Goal: Information Seeking & Learning: Compare options

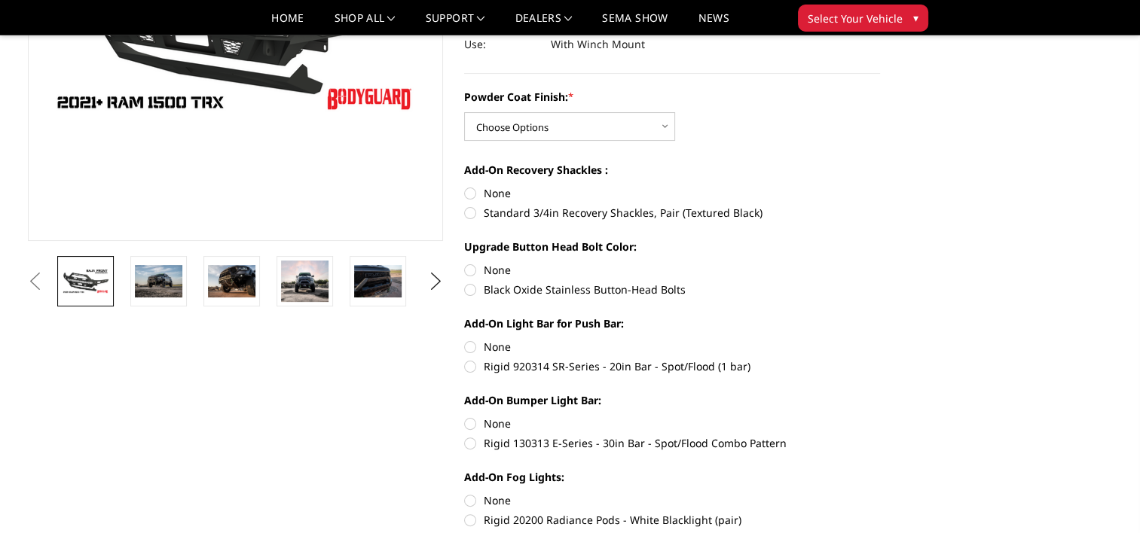
scroll to position [301, 0]
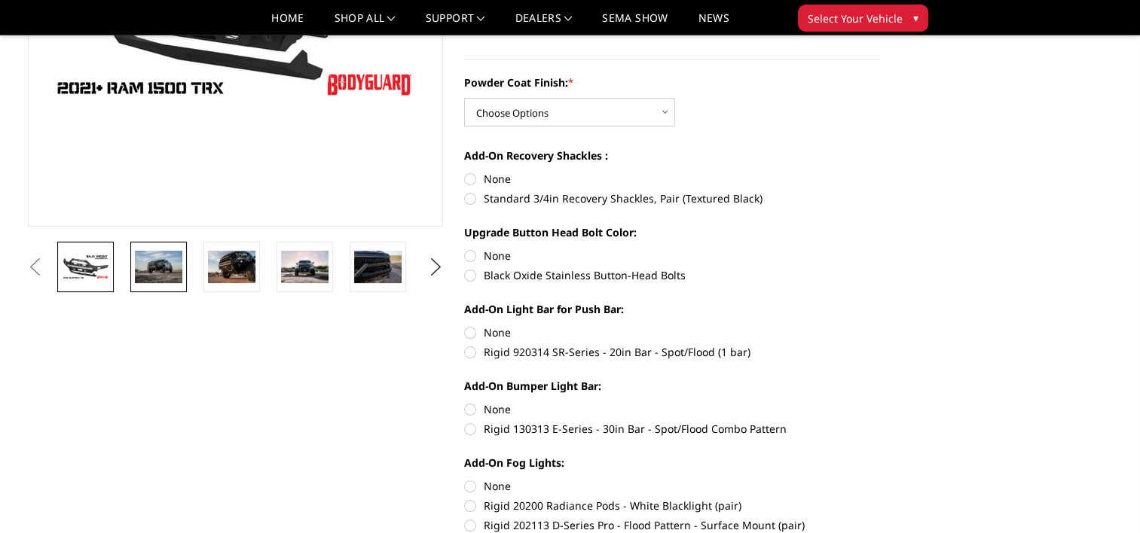
click at [147, 264] on img at bounding box center [158, 267] width 47 height 32
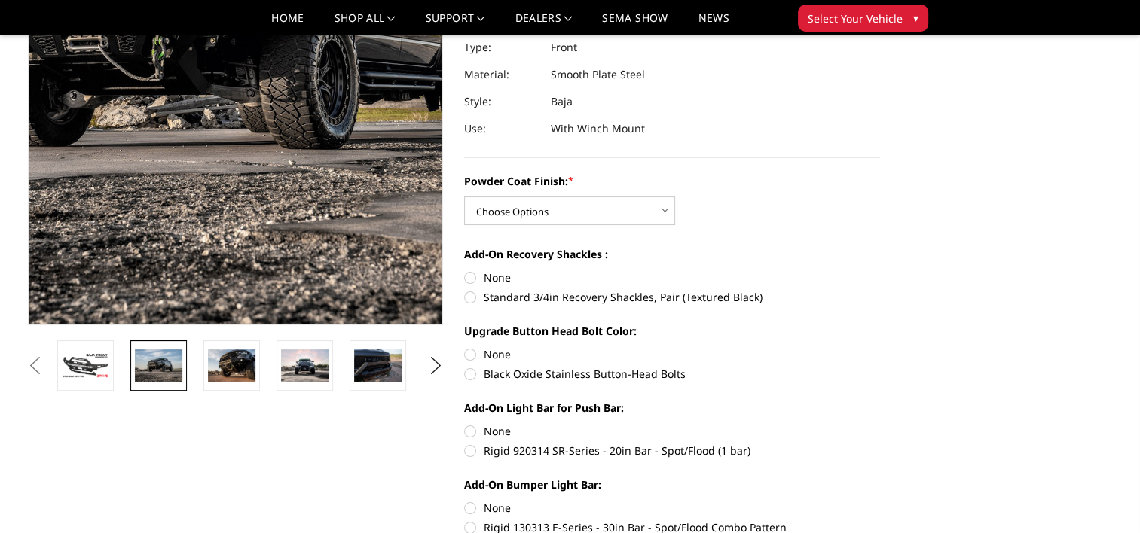
scroll to position [55, 0]
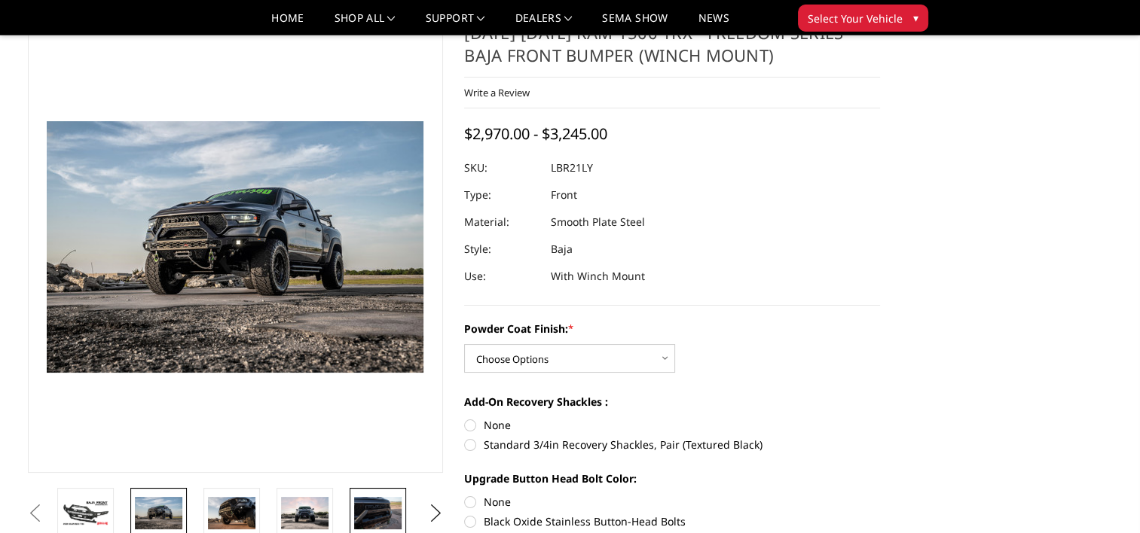
click at [370, 511] on img at bounding box center [377, 513] width 47 height 32
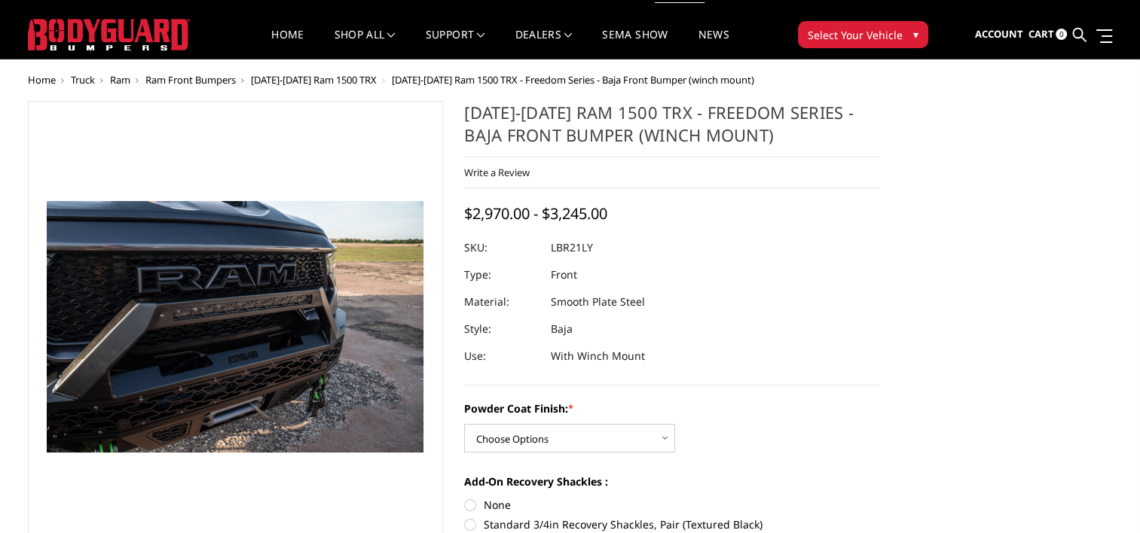
scroll to position [0, 0]
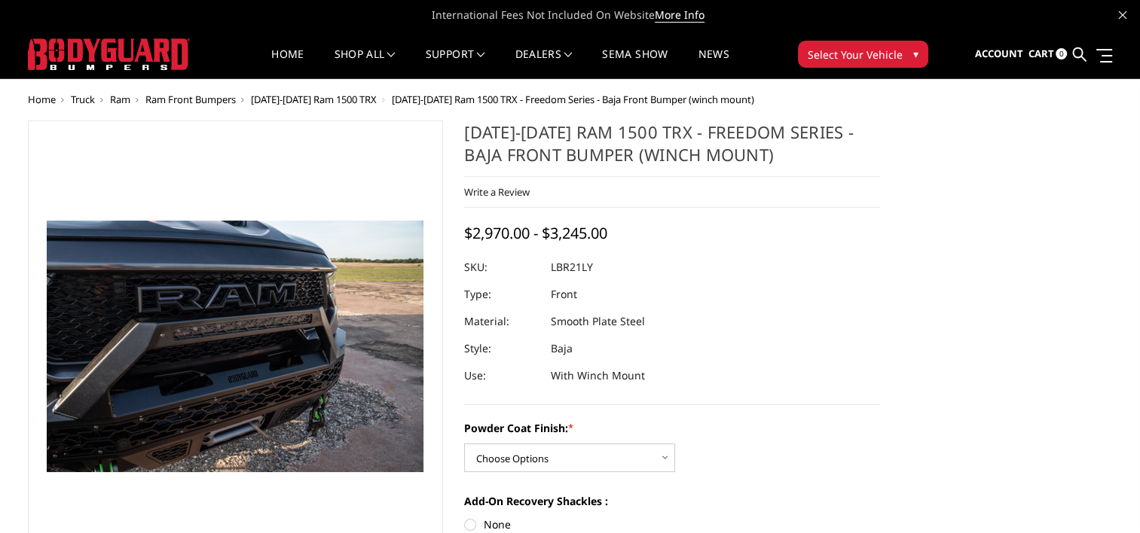
click at [346, 99] on span "[DATE]-[DATE] Ram 1500 TRX" at bounding box center [314, 100] width 126 height 14
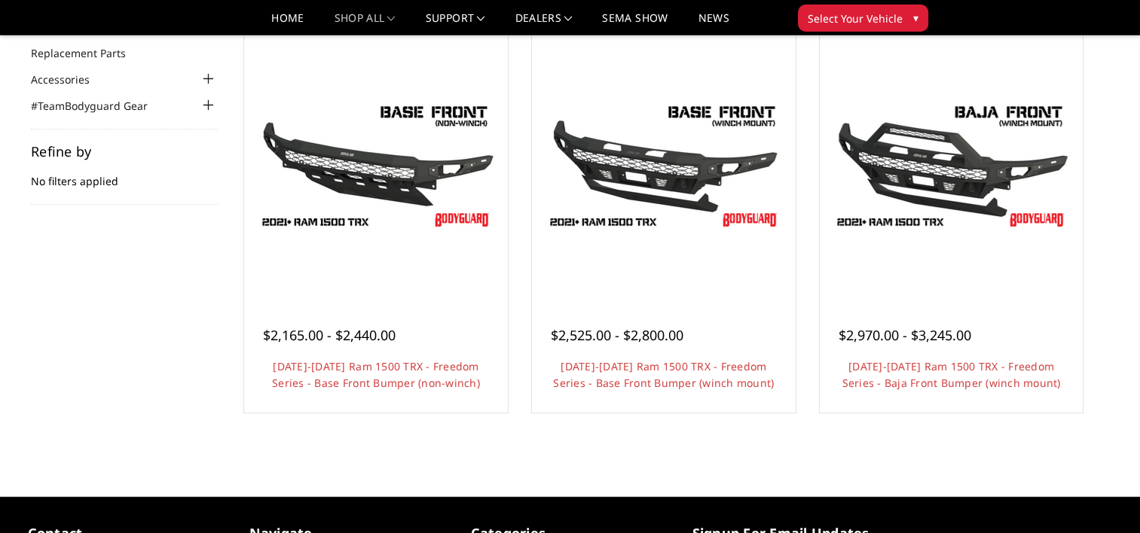
scroll to position [75, 0]
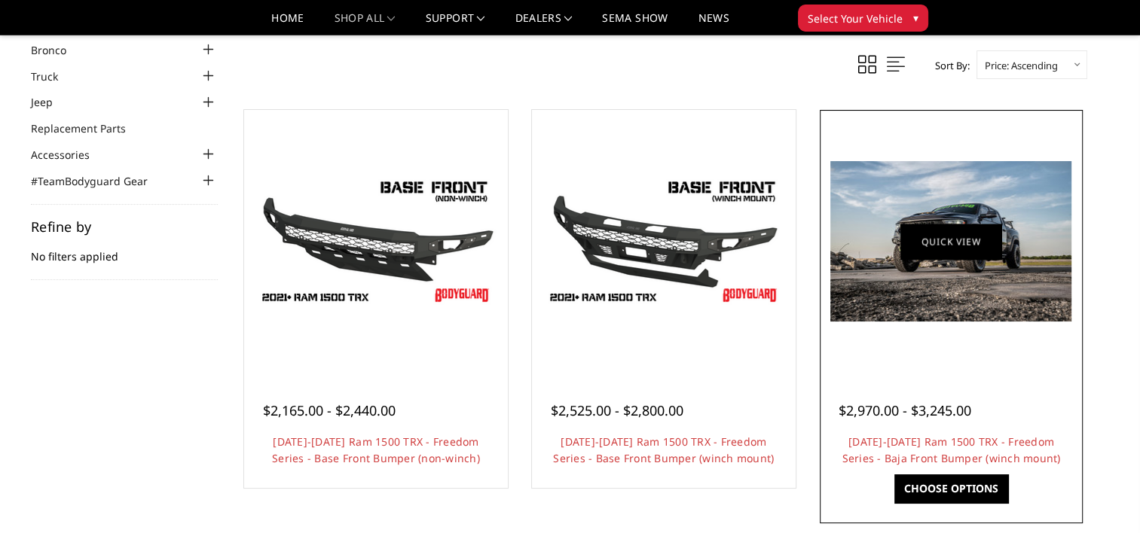
click at [910, 277] on img at bounding box center [950, 241] width 241 height 160
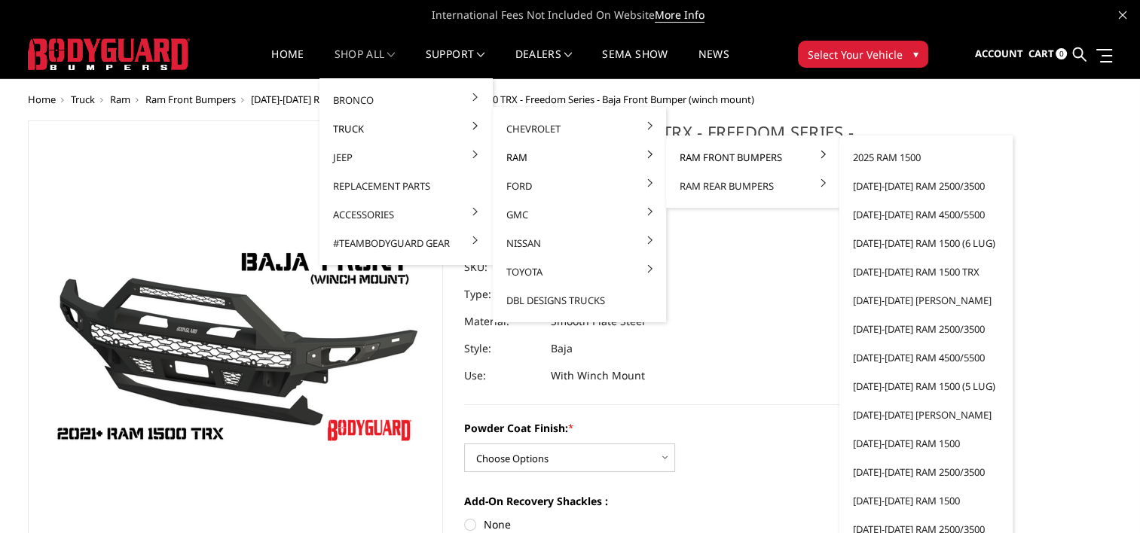
click at [710, 154] on link "Ram Front Bumpers" at bounding box center [752, 157] width 161 height 29
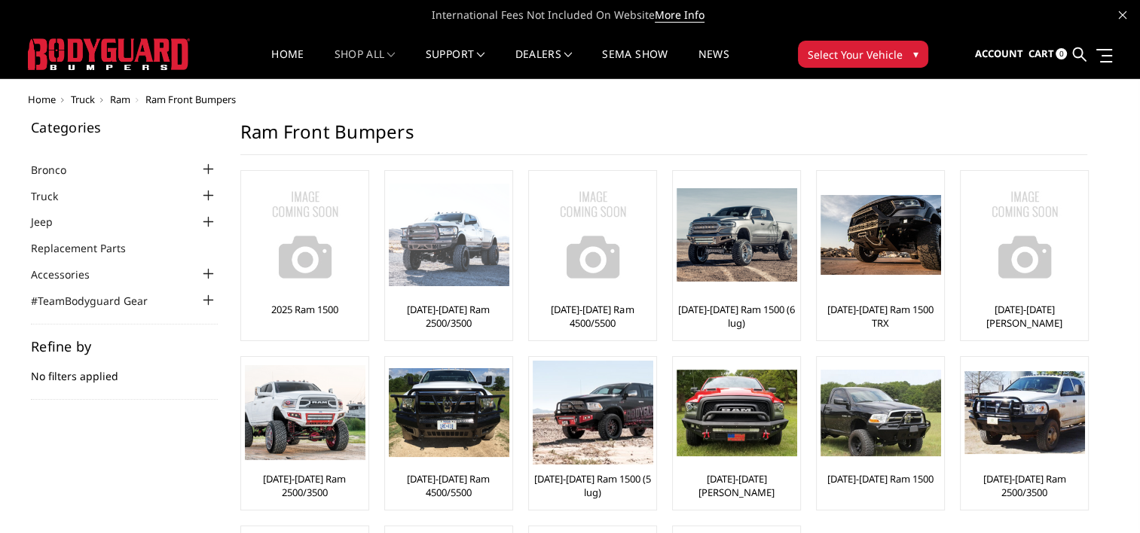
click at [484, 259] on img at bounding box center [449, 235] width 121 height 103
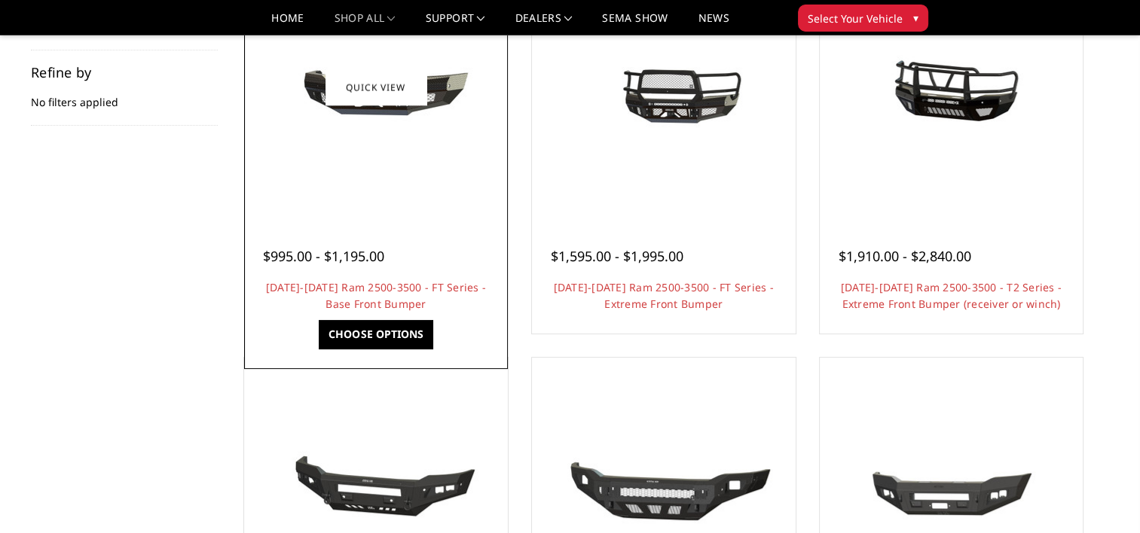
scroll to position [377, 0]
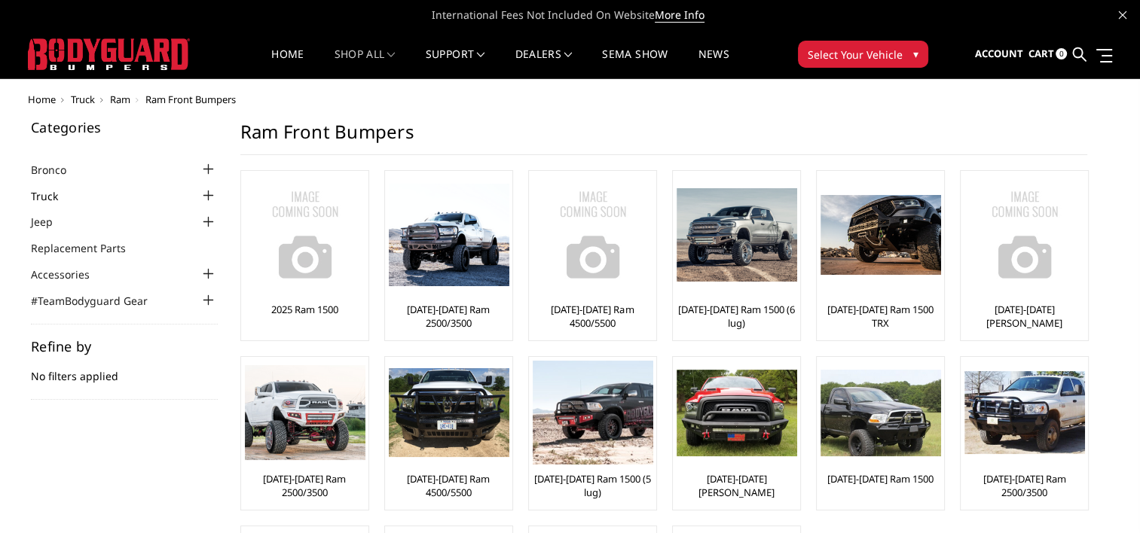
click at [53, 198] on link "Truck" at bounding box center [54, 196] width 46 height 16
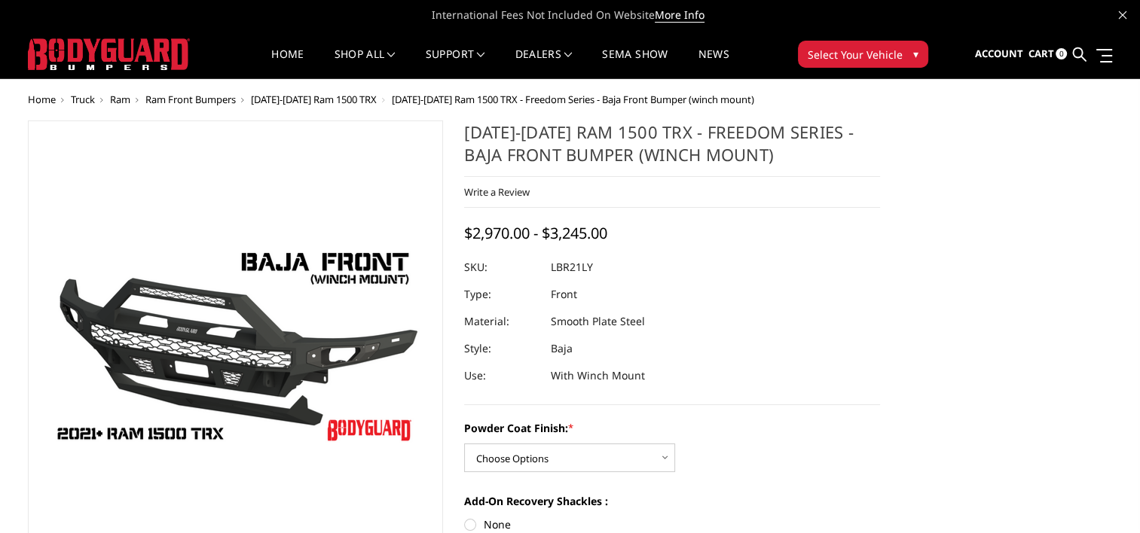
click at [307, 102] on span "[DATE]-[DATE] Ram 1500 TRX" at bounding box center [314, 100] width 126 height 14
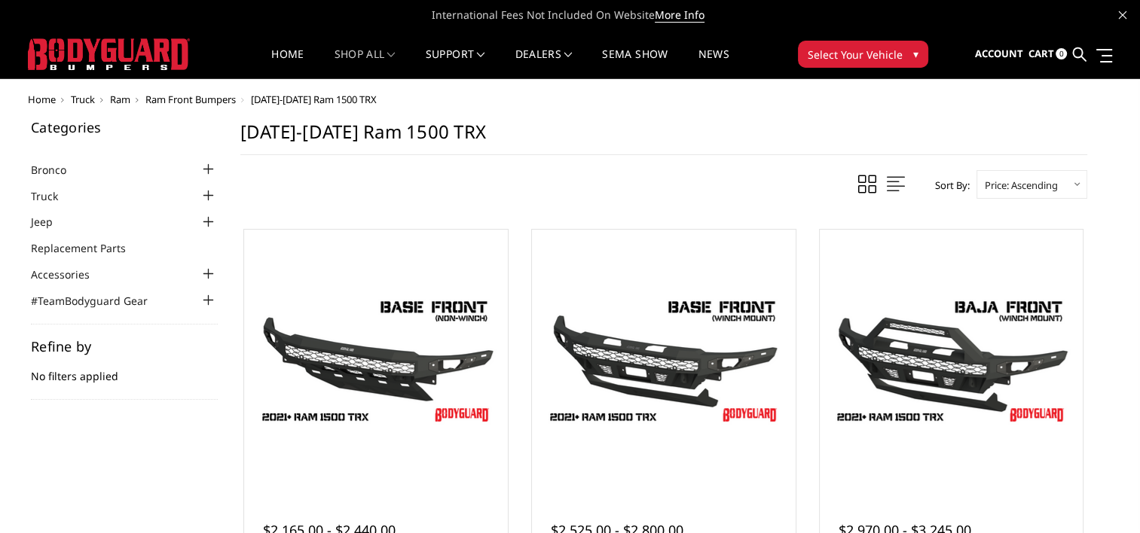
click at [185, 103] on span "Ram Front Bumpers" at bounding box center [190, 100] width 90 height 14
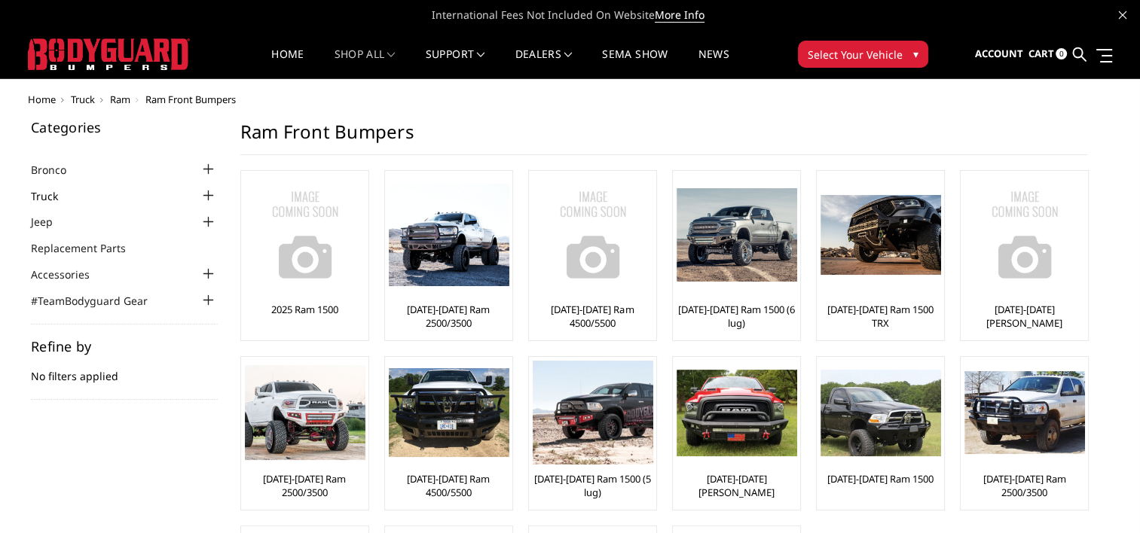
click at [61, 192] on link "Truck" at bounding box center [54, 196] width 46 height 16
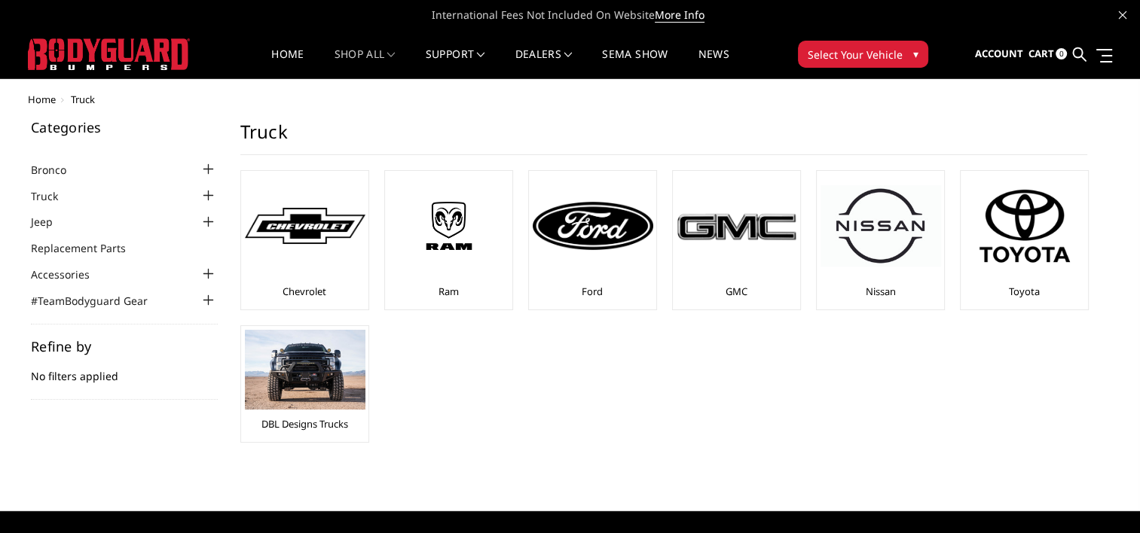
click at [214, 197] on div at bounding box center [209, 196] width 18 height 18
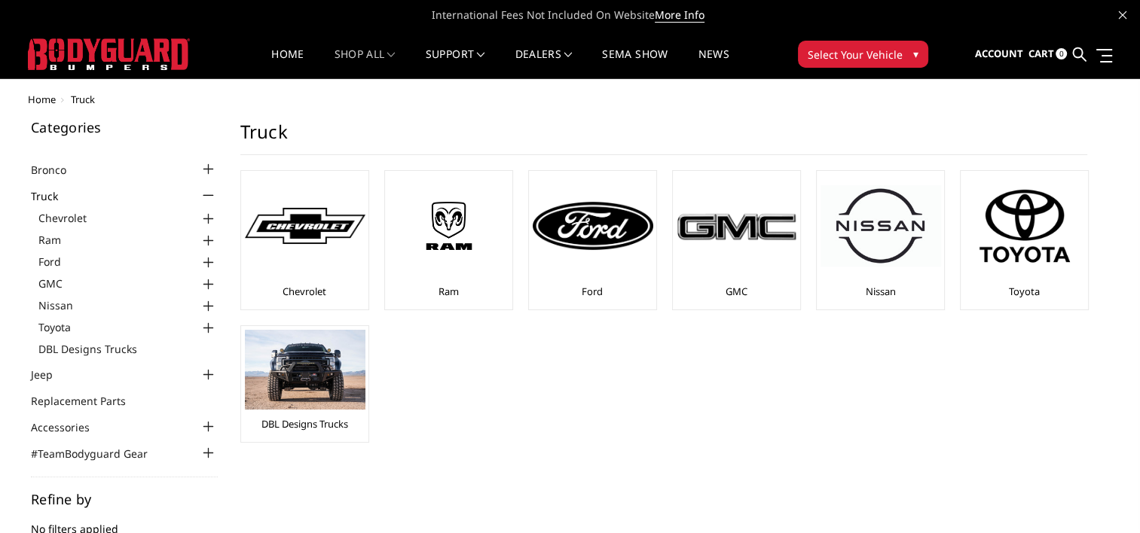
click at [209, 243] on div at bounding box center [209, 241] width 18 height 18
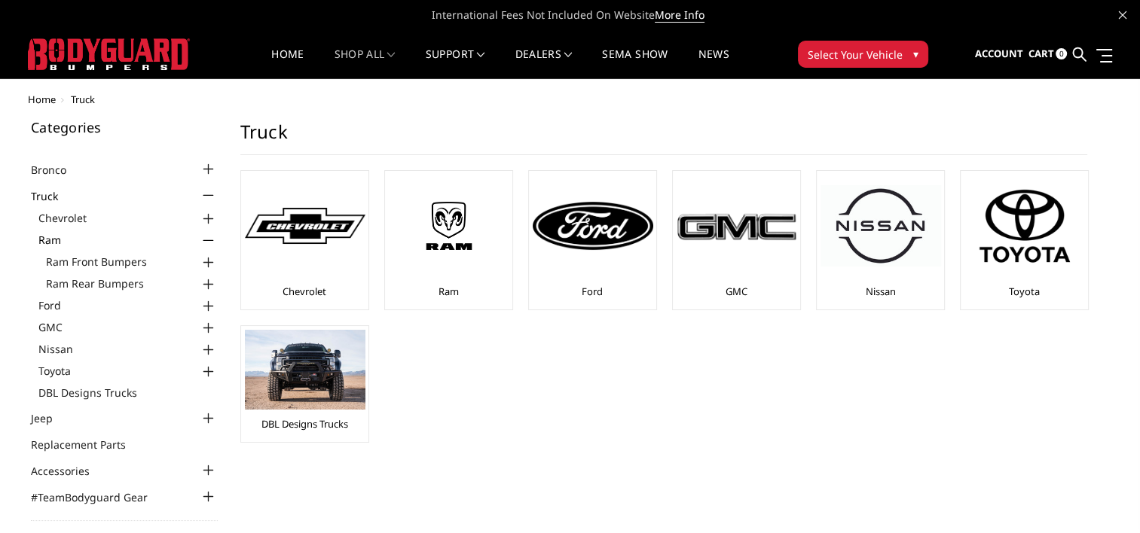
click at [213, 264] on div at bounding box center [209, 263] width 18 height 18
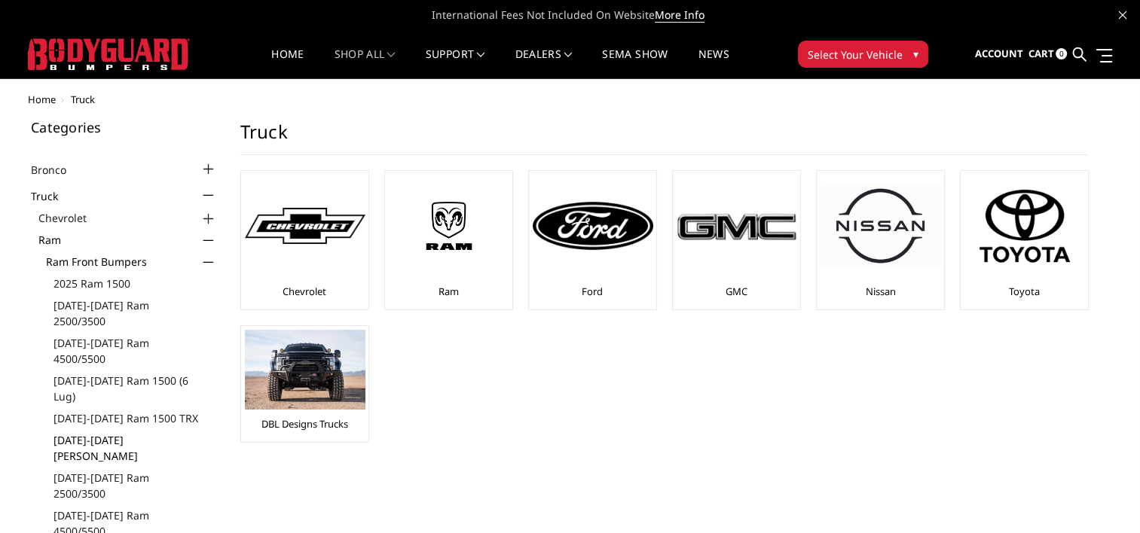
click at [139, 432] on link "[DATE]-[DATE] [PERSON_NAME]" at bounding box center [135, 448] width 164 height 32
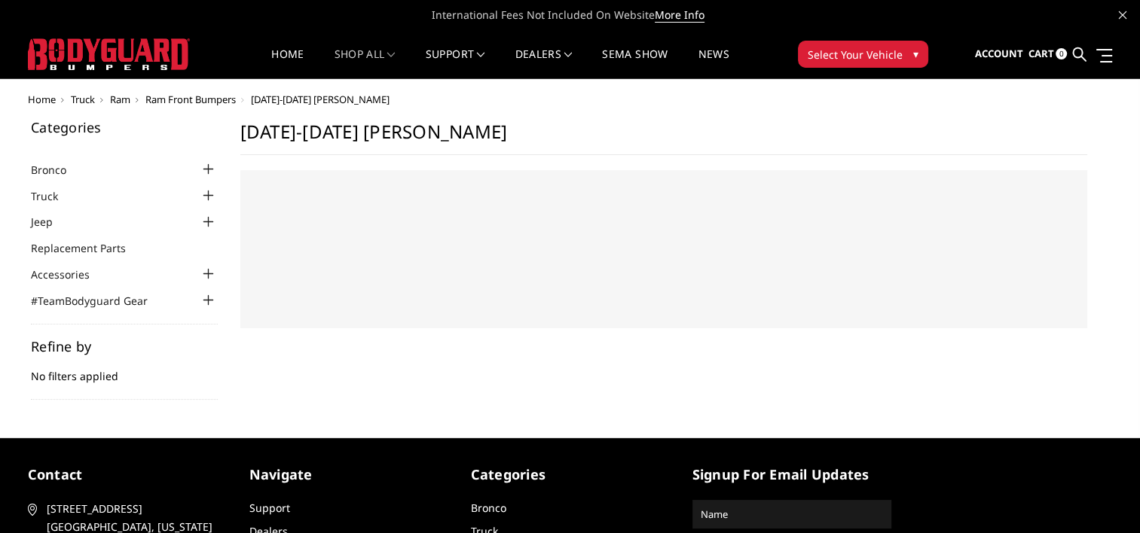
select select "US"
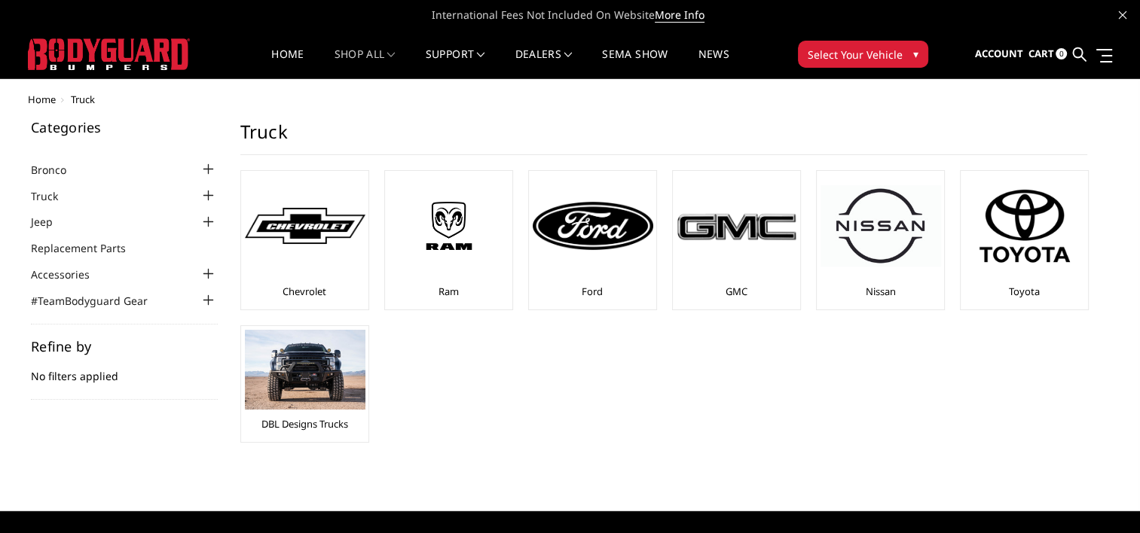
click at [208, 195] on div at bounding box center [209, 196] width 18 height 18
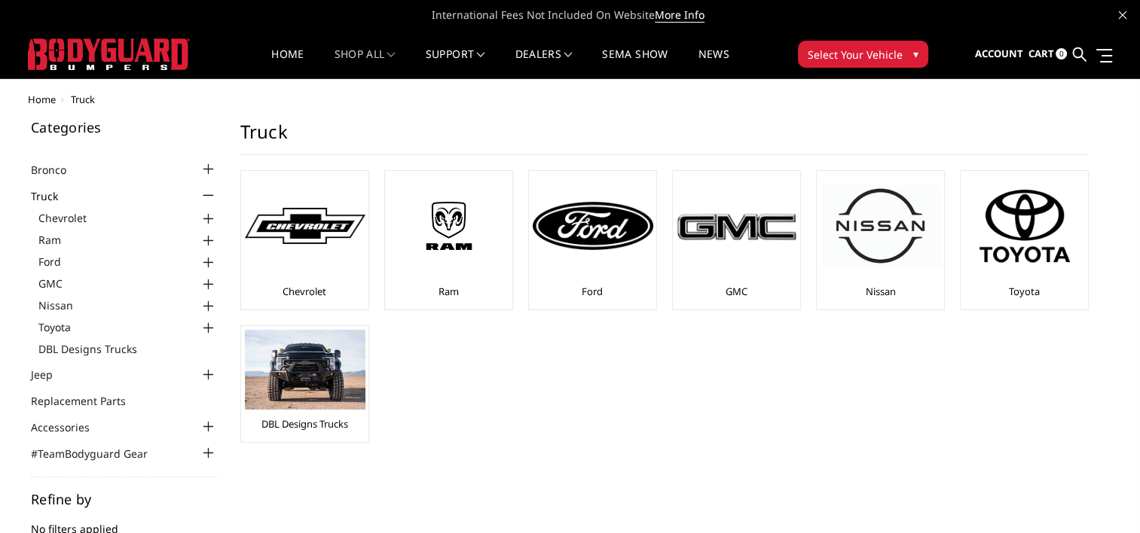
click at [210, 243] on div at bounding box center [209, 241] width 18 height 18
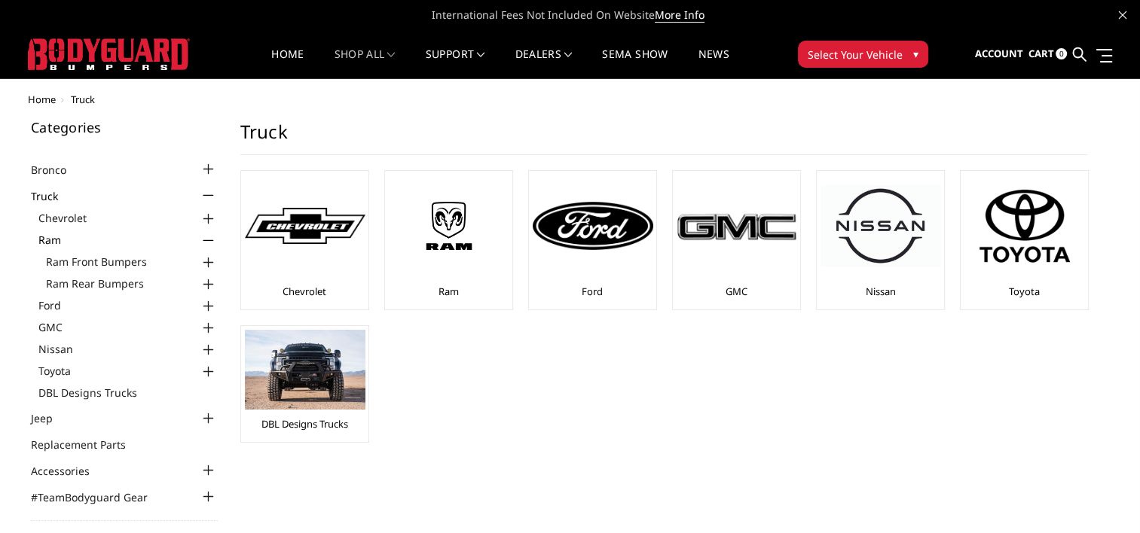
click at [215, 259] on div at bounding box center [209, 263] width 18 height 18
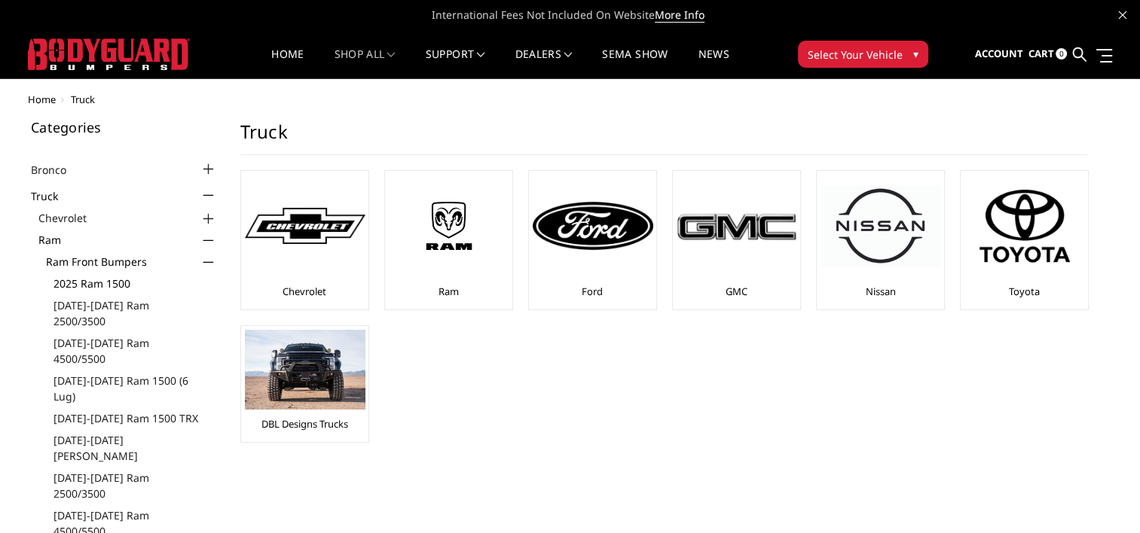
click at [101, 285] on link "2025 Ram 1500" at bounding box center [135, 284] width 164 height 16
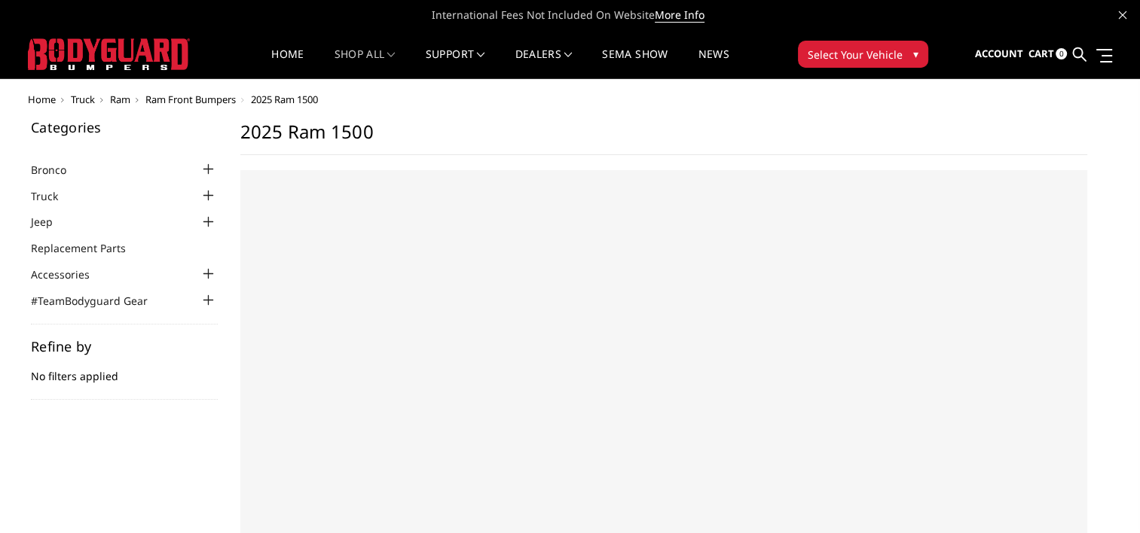
select select "US"
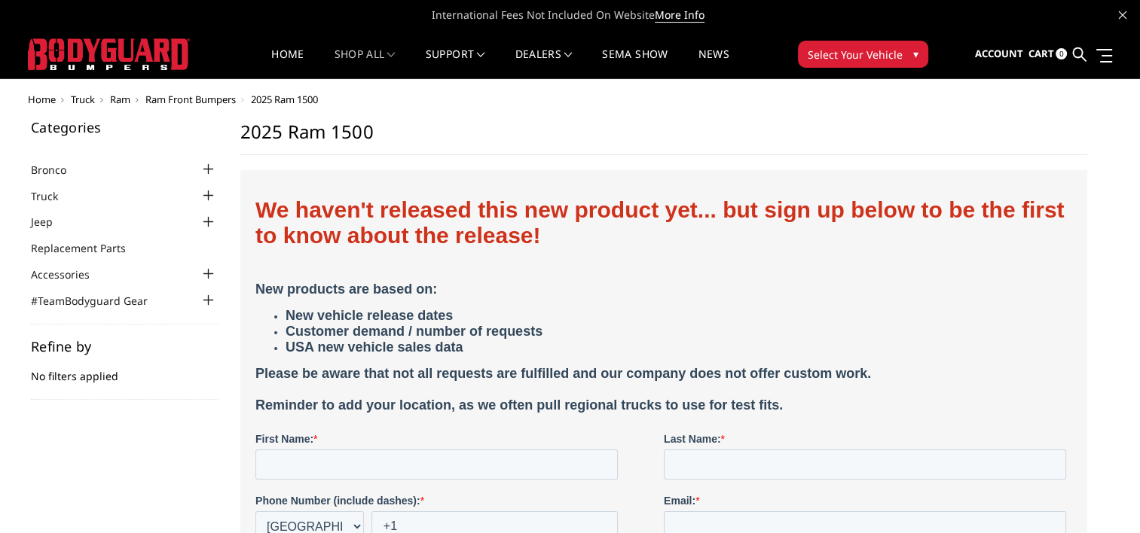
click at [210, 199] on div at bounding box center [209, 196] width 18 height 18
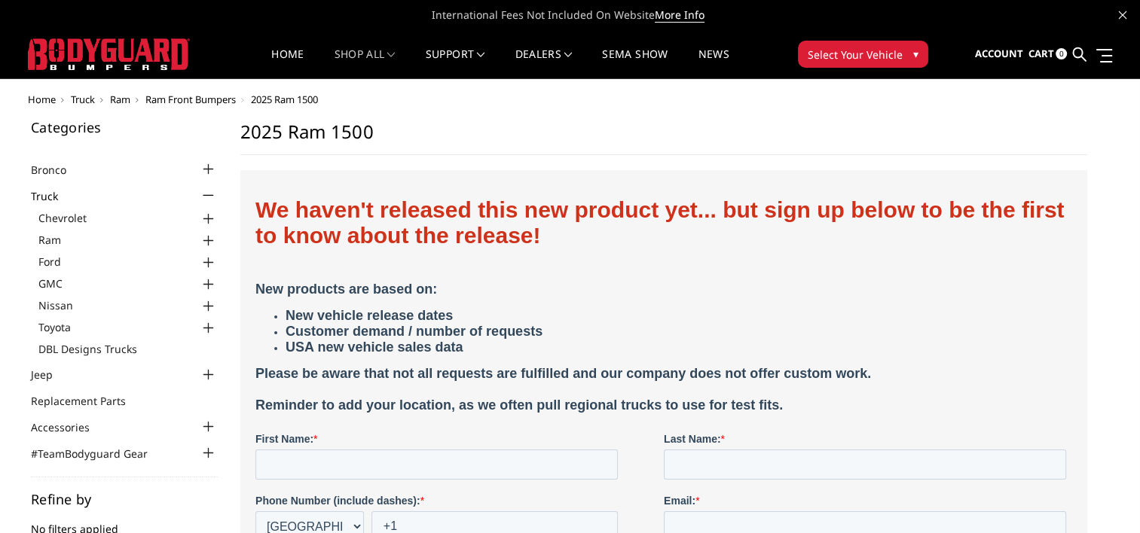
click at [205, 236] on div at bounding box center [209, 241] width 18 height 18
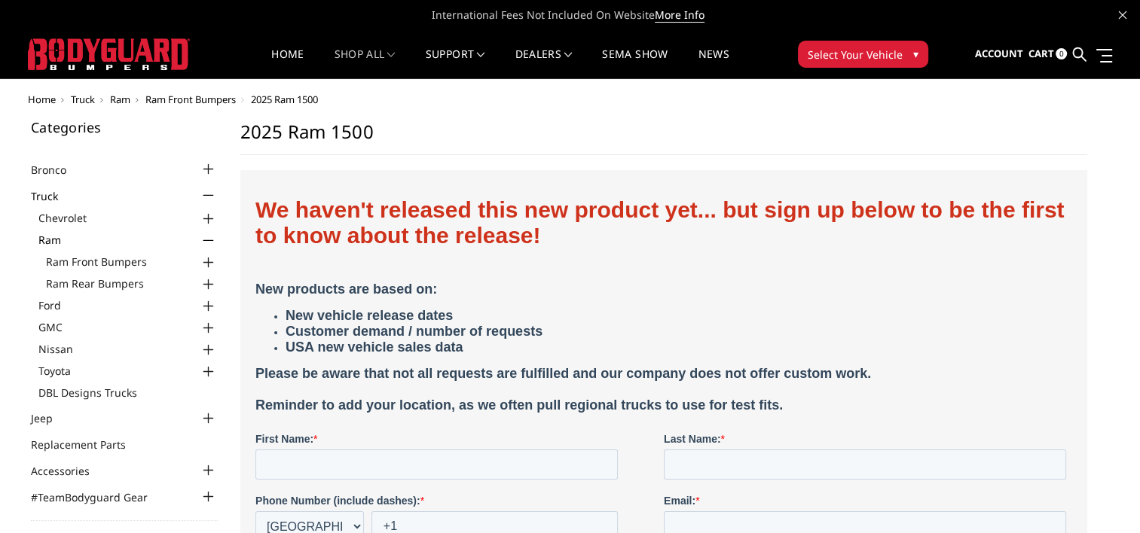
click at [207, 256] on div at bounding box center [209, 263] width 18 height 18
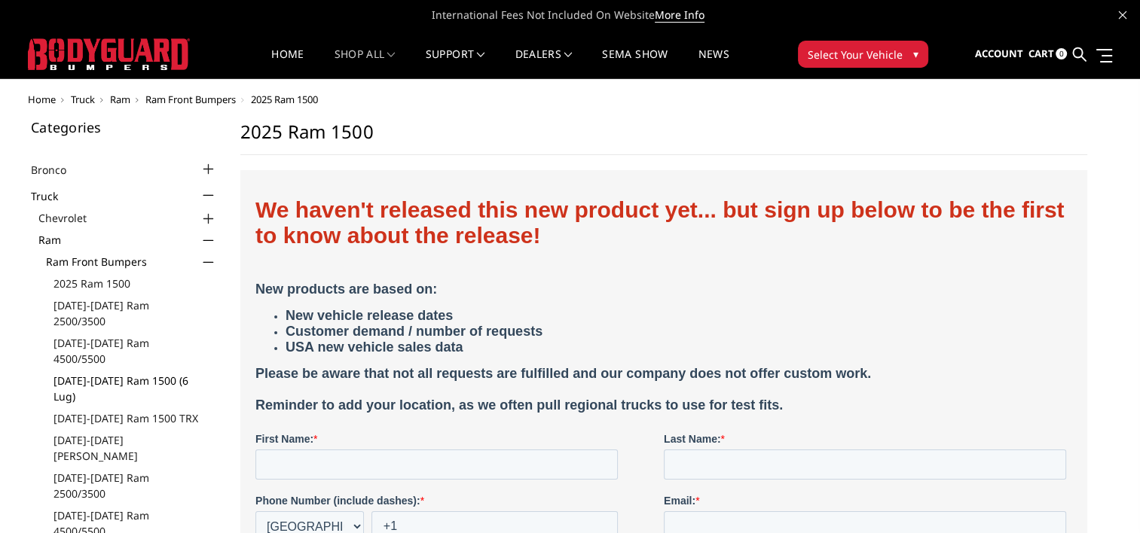
click at [156, 373] on link "[DATE]-[DATE] Ram 1500 (6 lug)" at bounding box center [135, 389] width 164 height 32
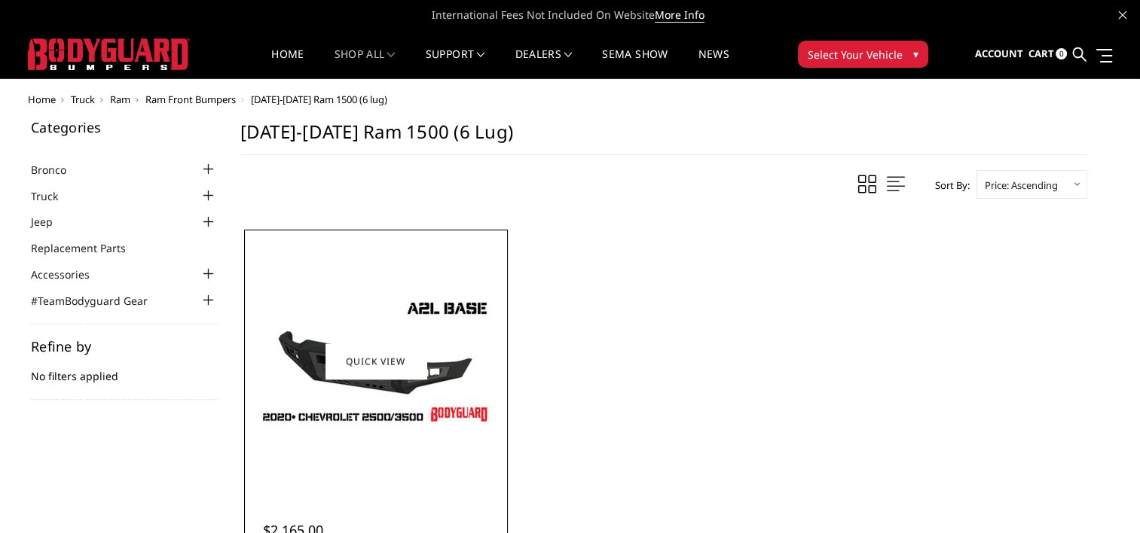
click at [458, 352] on img at bounding box center [375, 362] width 241 height 136
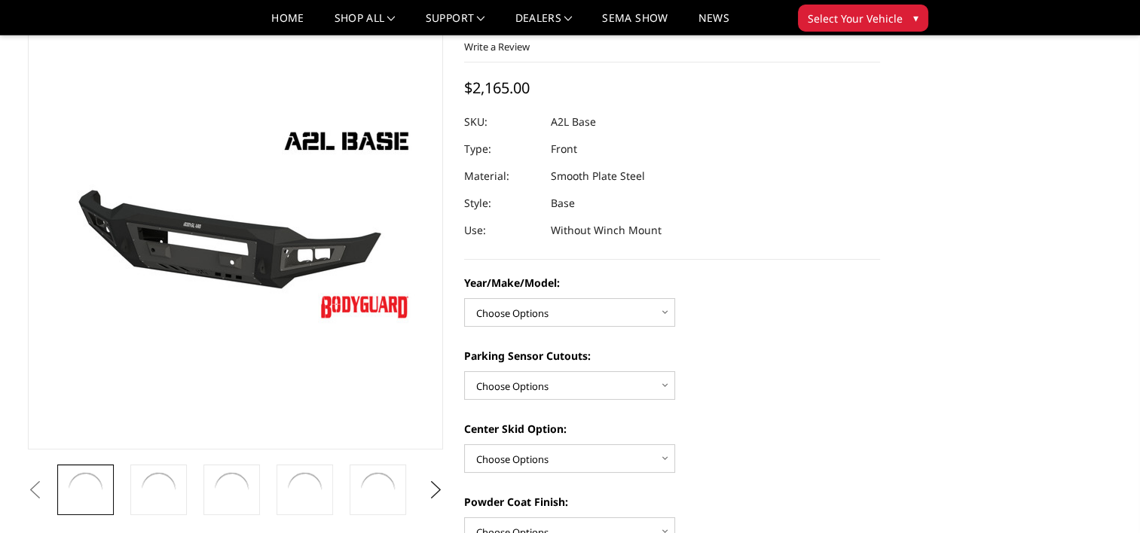
scroll to position [151, 0]
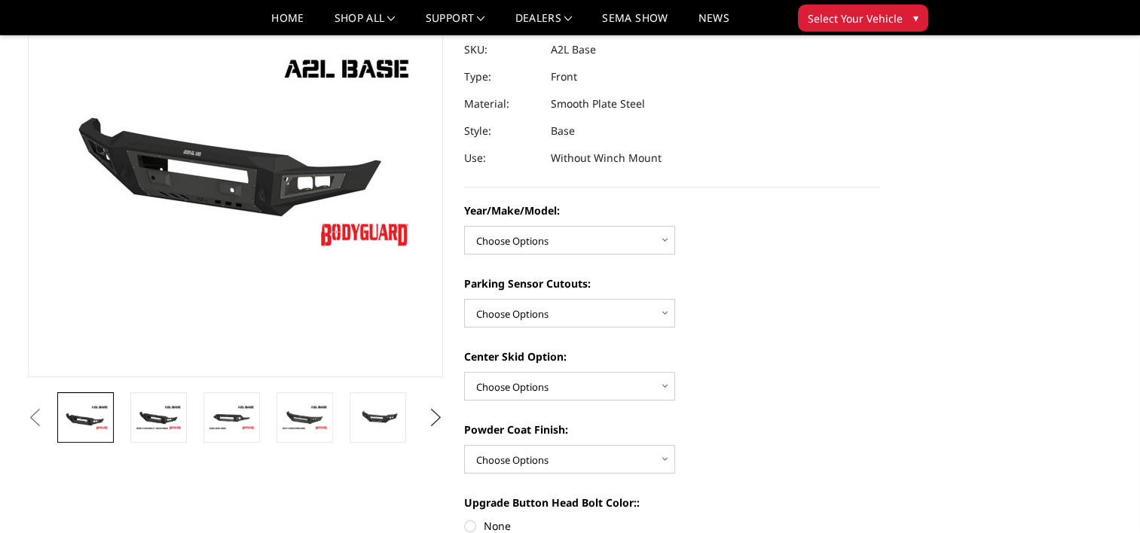
click at [444, 412] on button "Next" at bounding box center [435, 418] width 23 height 23
click at [380, 428] on img at bounding box center [377, 417] width 47 height 32
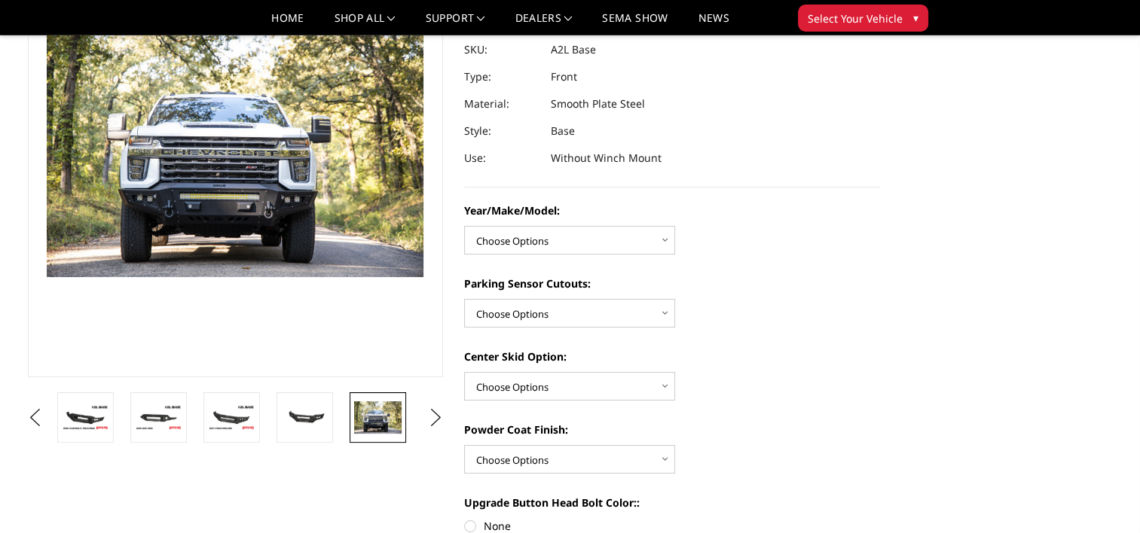
scroll to position [130, 0]
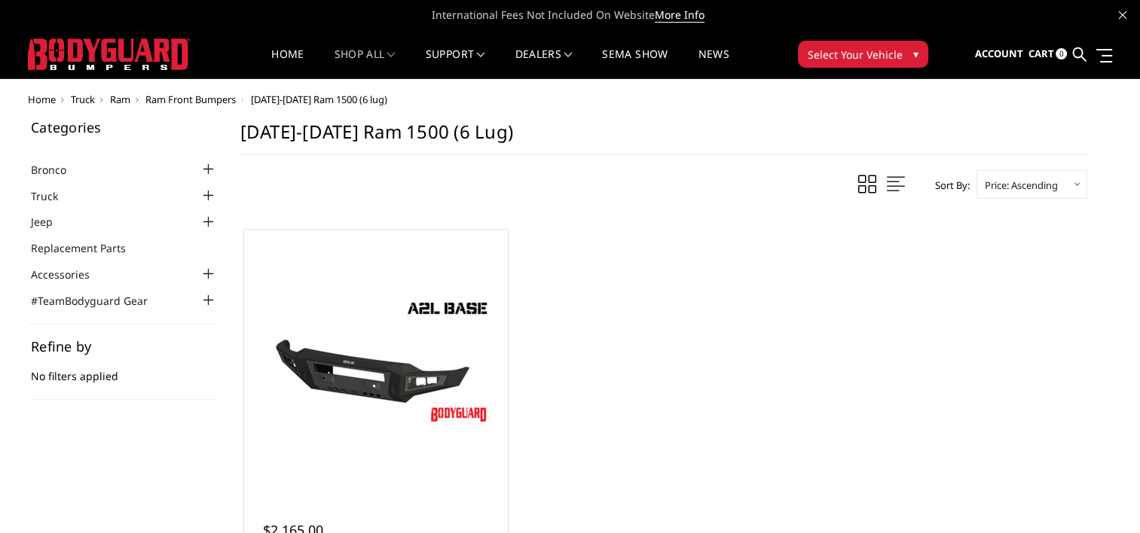
click at [125, 47] on img at bounding box center [109, 54] width 162 height 32
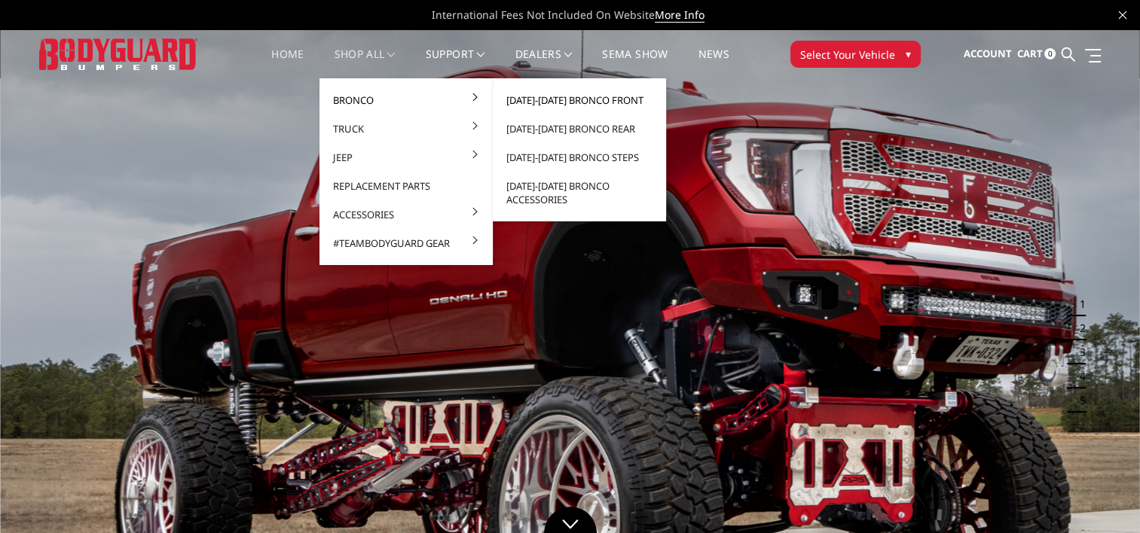
click at [567, 105] on link "[DATE]-[DATE] Bronco Front" at bounding box center [579, 100] width 161 height 29
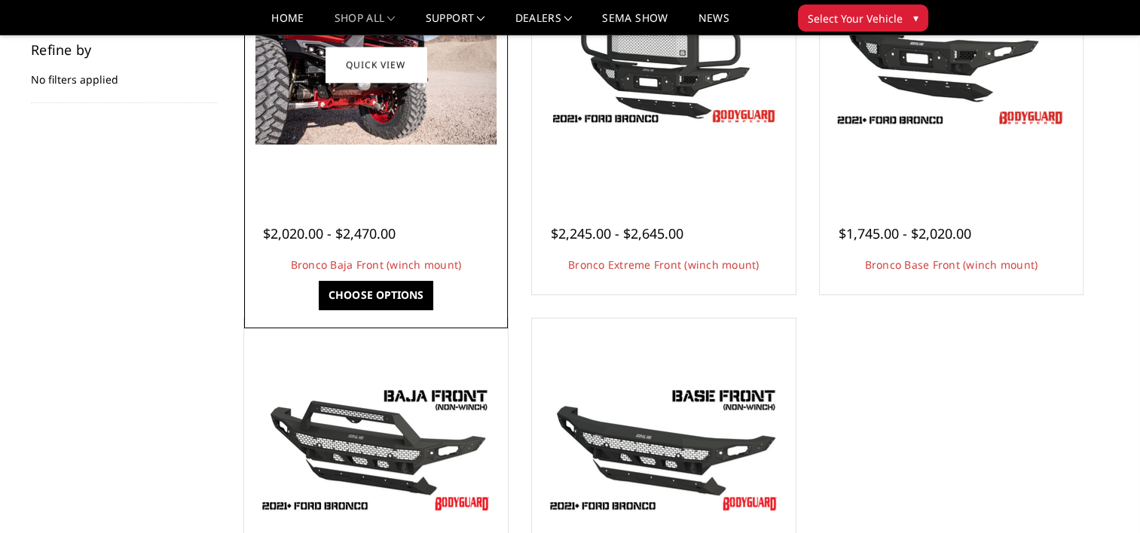
scroll to position [151, 0]
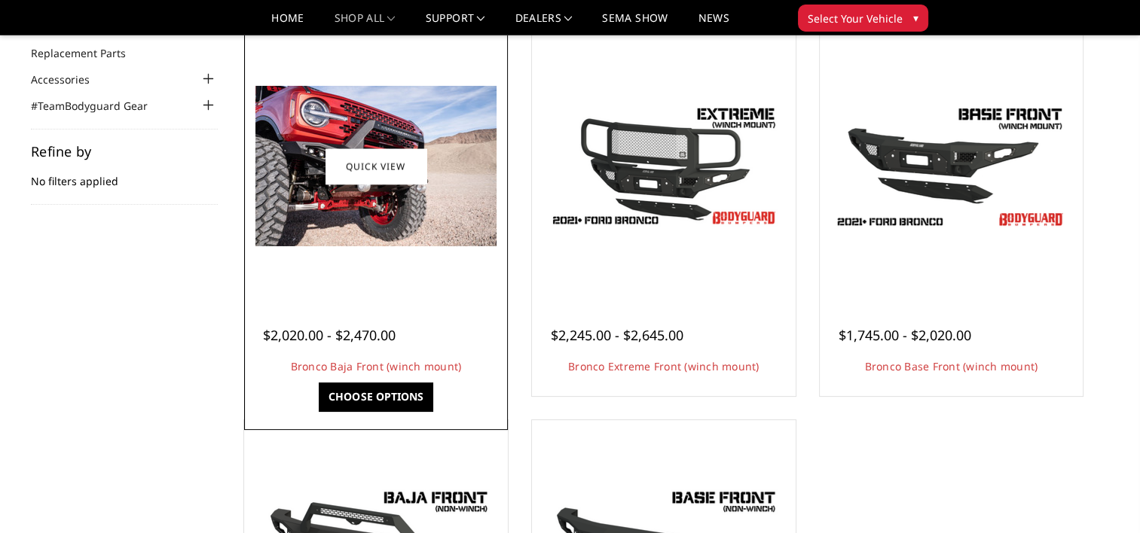
click at [460, 178] on img at bounding box center [375, 166] width 241 height 160
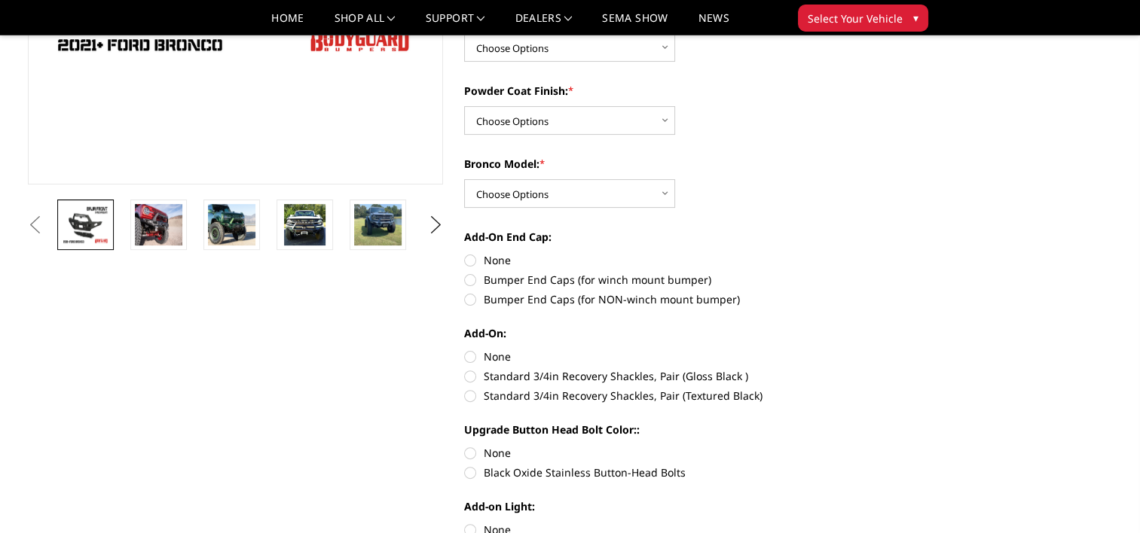
scroll to position [377, 0]
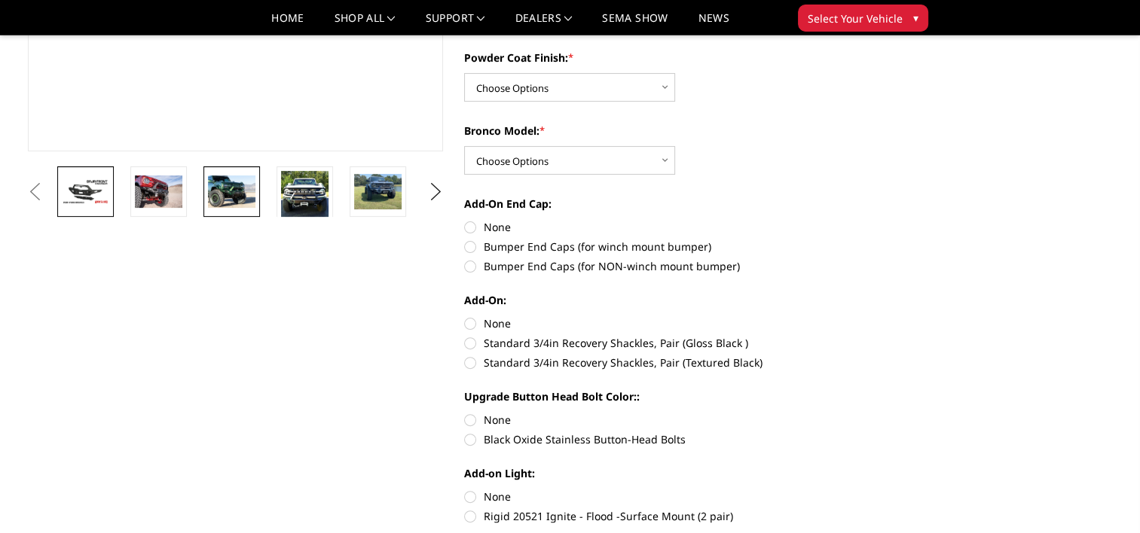
click at [249, 204] on img at bounding box center [231, 191] width 47 height 32
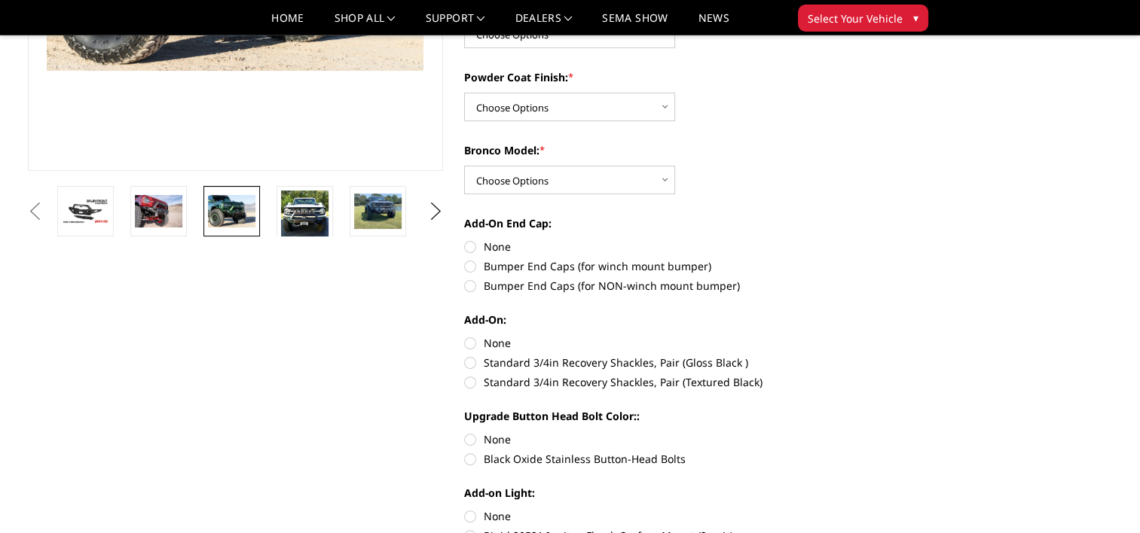
scroll to position [0, 0]
